Goal: Entertainment & Leisure: Consume media (video, audio)

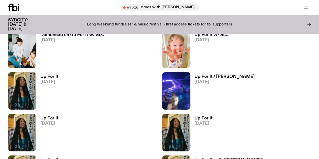
scroll to position [275, 0]
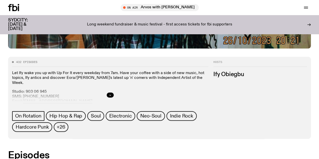
scroll to position [224, 0]
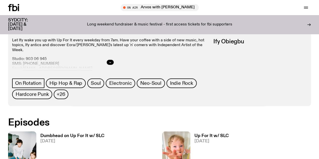
click at [195, 134] on h3 "Up For It w/ SLC" at bounding box center [212, 136] width 34 height 4
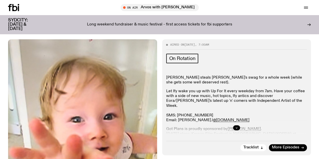
scroll to position [50, 0]
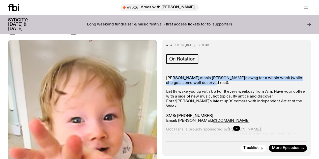
drag, startPoint x: 173, startPoint y: 85, endPoint x: 209, endPoint y: 89, distance: 36.8
click at [209, 151] on p "[PERSON_NAME] steals [PERSON_NAME]'s swag for a whole week (while she gets some…" at bounding box center [236, 153] width 141 height 5
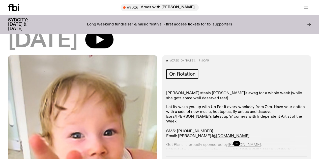
scroll to position [72, 0]
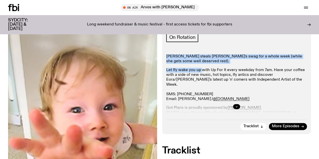
drag, startPoint x: 165, startPoint y: 65, endPoint x: 202, endPoint y: 76, distance: 39.0
click at [202, 76] on div "Aired on [DATE] 7:00am On Rotation [PERSON_NAME] steals [PERSON_NAME]'s swag fo…" at bounding box center [236, 76] width 149 height 116
click at [202, 76] on p "Let Ify wake you up with Up For It every weekday from 7am. Have your coffee wit…" at bounding box center [236, 85] width 141 height 34
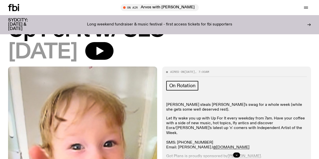
scroll to position [22, 0]
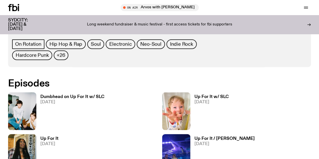
scroll to position [275, 0]
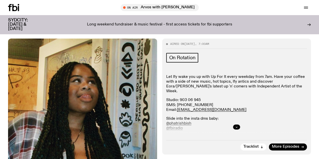
scroll to position [47, 0]
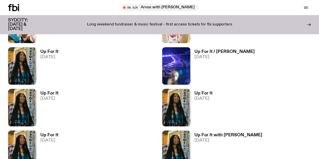
scroll to position [376, 0]
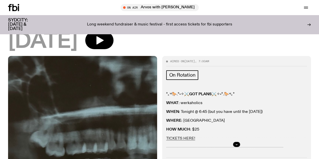
scroll to position [48, 0]
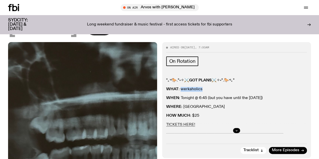
drag, startPoint x: 180, startPoint y: 96, endPoint x: 235, endPoint y: 95, distance: 54.3
click at [235, 149] on p "WHAT : werkaholics" at bounding box center [236, 151] width 141 height 5
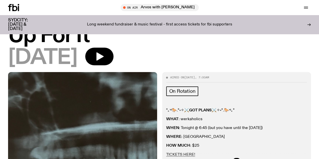
scroll to position [0, 0]
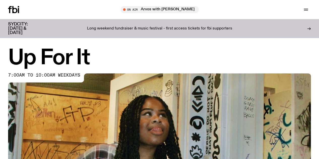
click at [293, 68] on h1 "Up For It" at bounding box center [159, 58] width 303 height 20
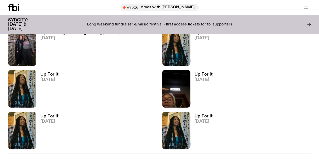
scroll to position [1208, 0]
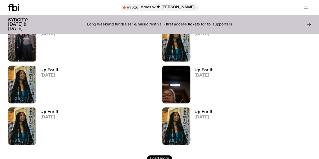
click at [147, 155] on button "Load more" at bounding box center [159, 158] width 25 height 7
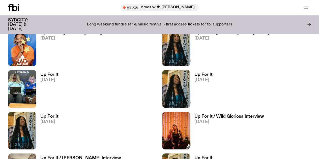
scroll to position [1839, 0]
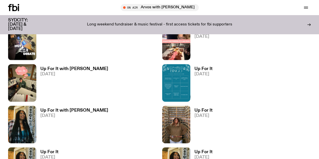
scroll to position [2496, 0]
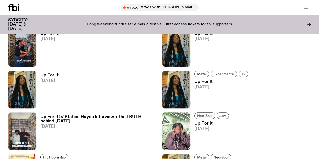
scroll to position [3177, 0]
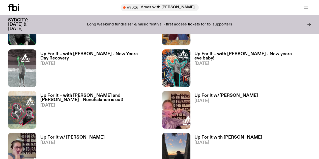
scroll to position [3859, 0]
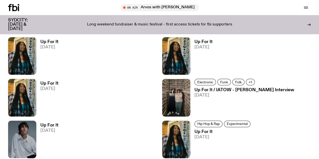
scroll to position [4515, 0]
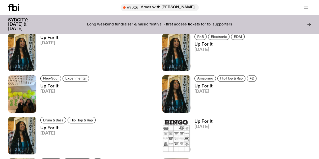
scroll to position [5171, 0]
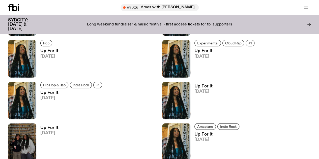
scroll to position [5878, 0]
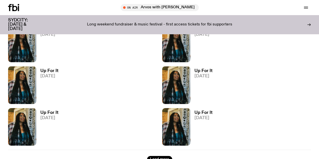
scroll to position [6534, 0]
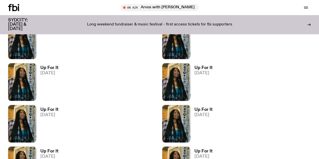
scroll to position [7241, 0]
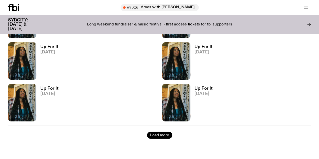
click at [147, 132] on button "Load more" at bounding box center [159, 135] width 25 height 7
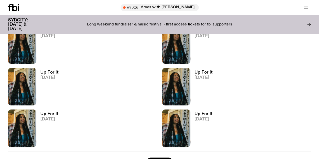
scroll to position [7847, 0]
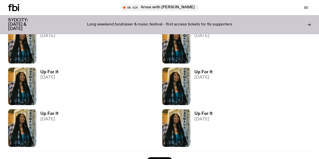
scroll to position [8579, 0]
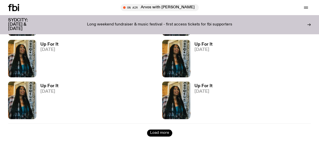
click at [147, 130] on button "Load more" at bounding box center [159, 133] width 25 height 7
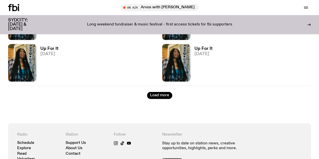
scroll to position [9210, 0]
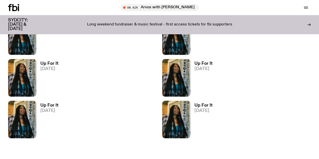
scroll to position [9235, 0]
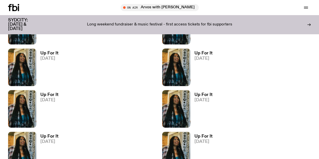
scroll to position [9185, 0]
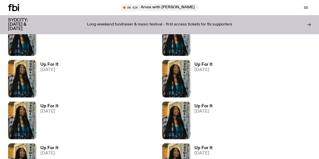
drag, startPoint x: 220, startPoint y: 83, endPoint x: 248, endPoint y: 83, distance: 28.3
drag, startPoint x: 252, startPoint y: 84, endPoint x: 215, endPoint y: 85, distance: 36.9
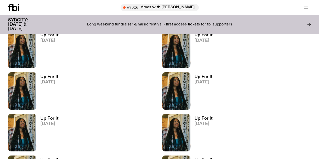
scroll to position [9109, 0]
